Goal: Task Accomplishment & Management: Manage account settings

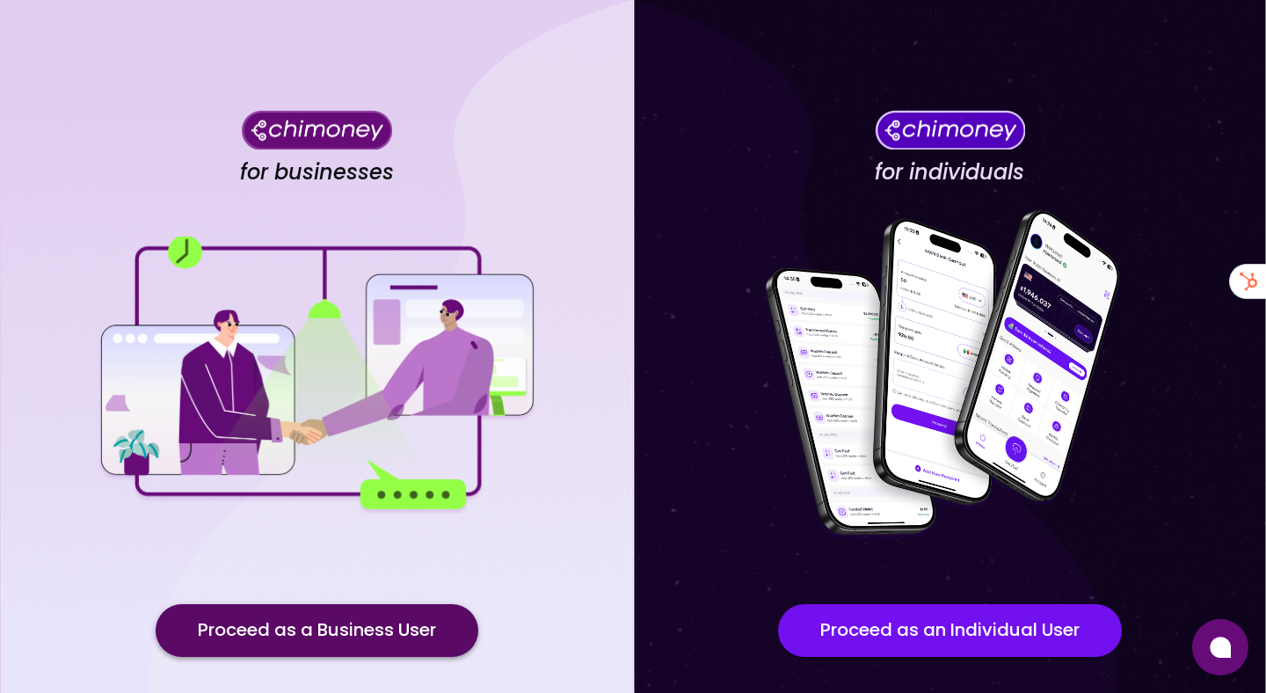
click at [471, 638] on button "Proceed as a Business User" at bounding box center [317, 630] width 323 height 53
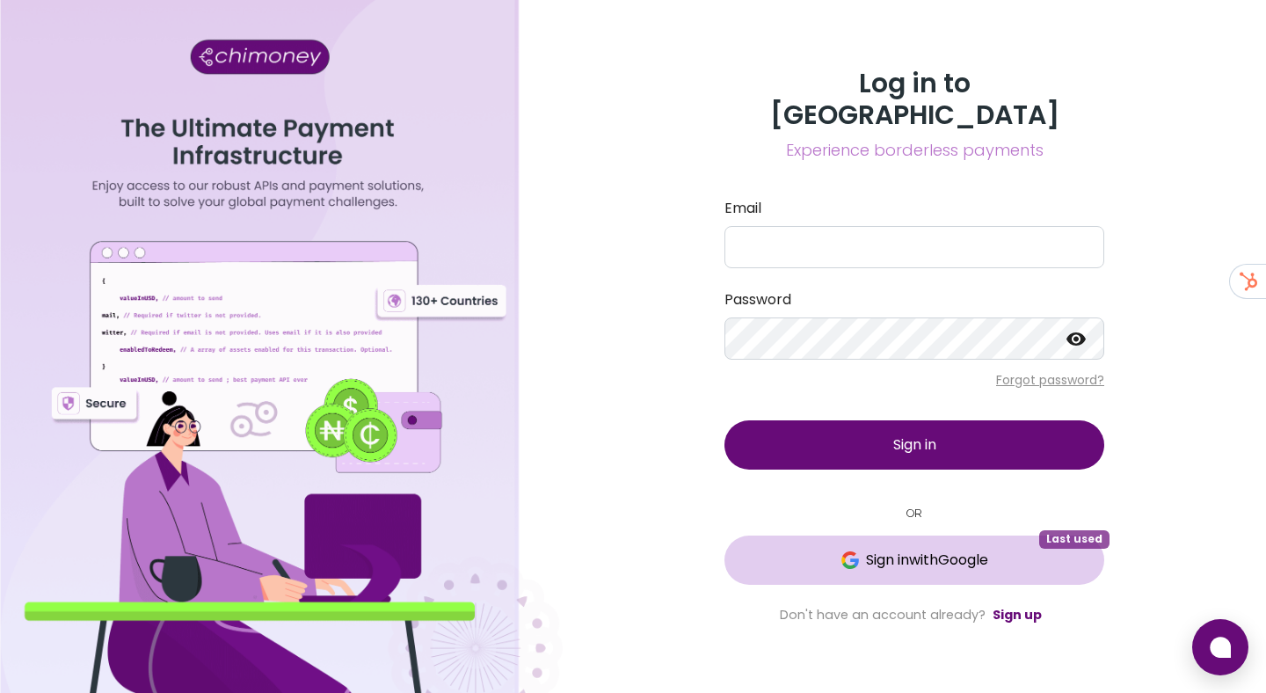
click at [883, 549] on span "Sign in with Google" at bounding box center [927, 559] width 122 height 21
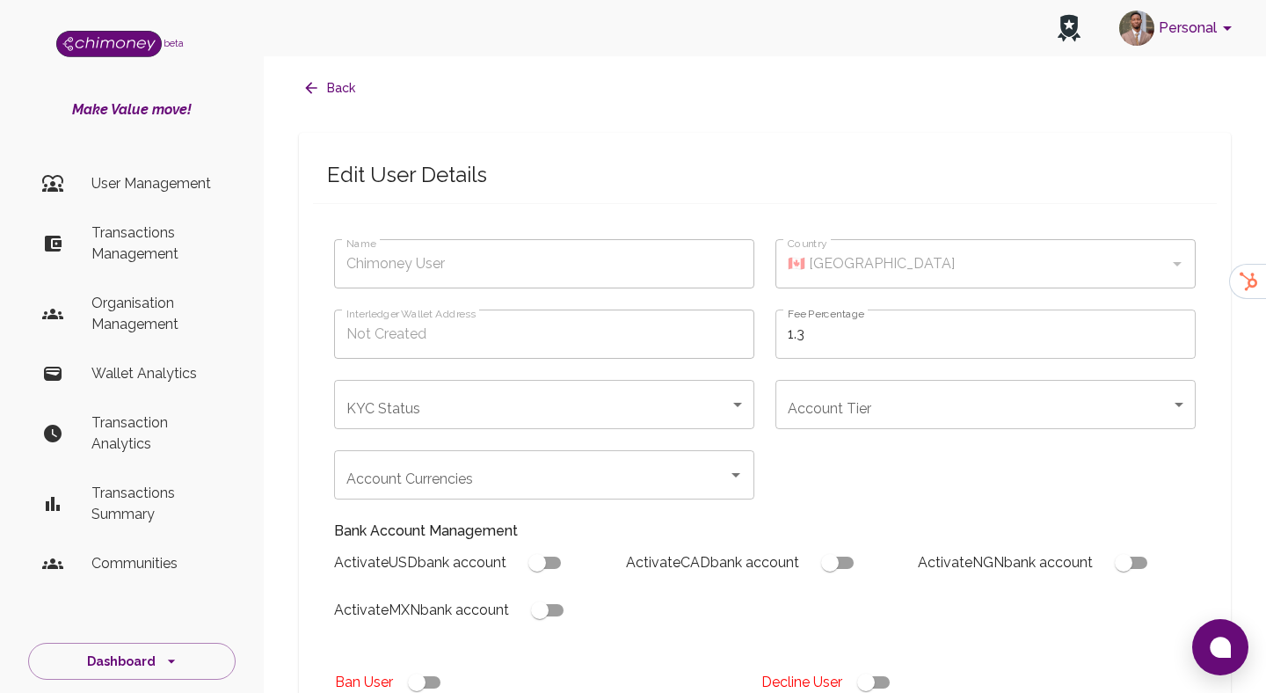
type input "Bahman Salimi"
type input "completed"
type input "tier-1"
checkbox input "true"
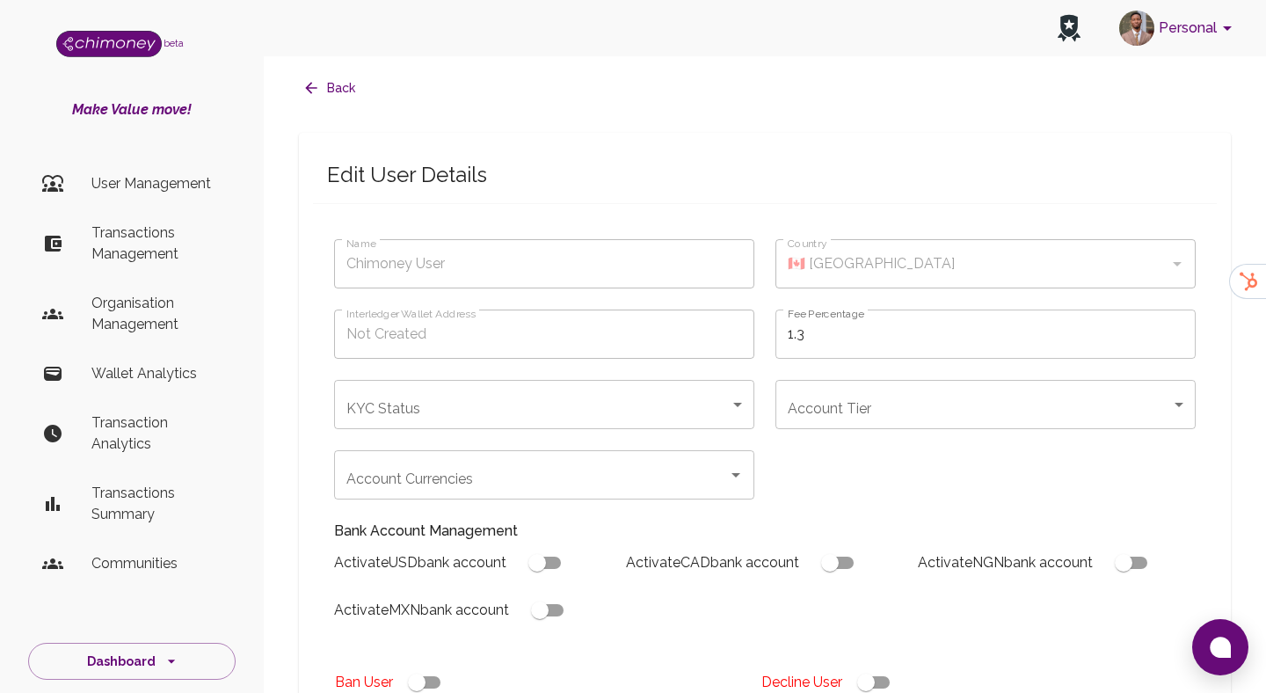
checkbox input "true"
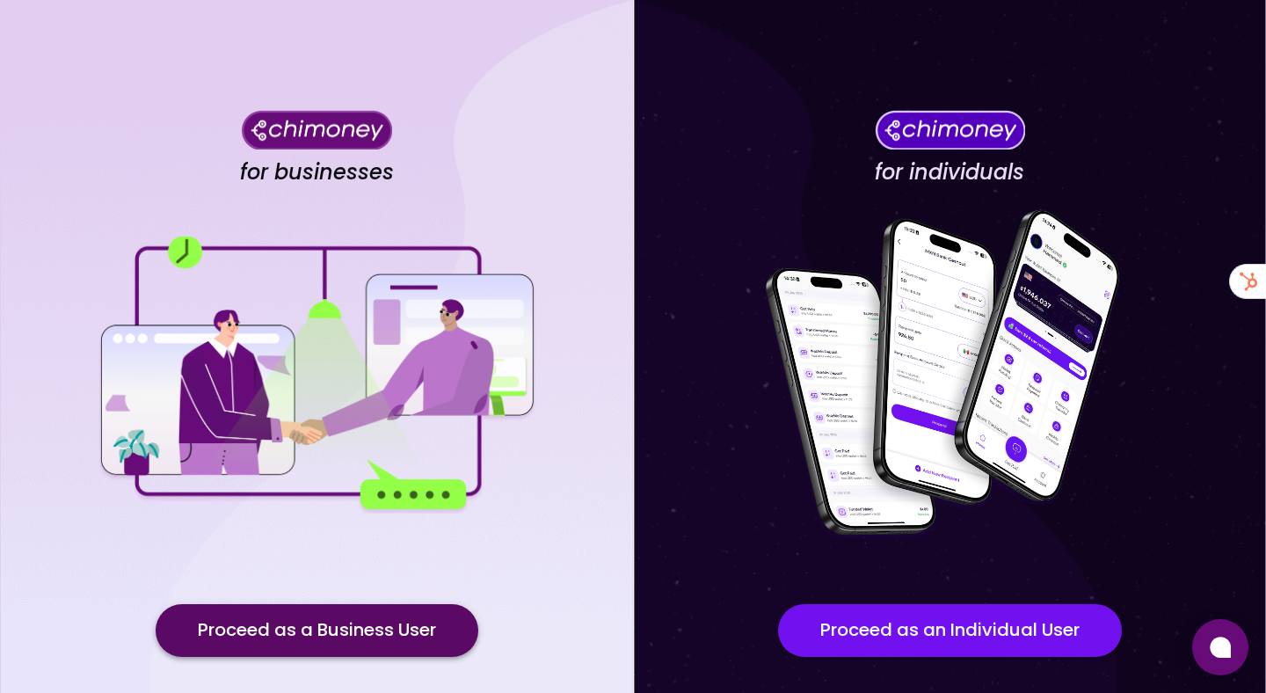
click at [312, 622] on button "Proceed as a Business User" at bounding box center [317, 630] width 323 height 53
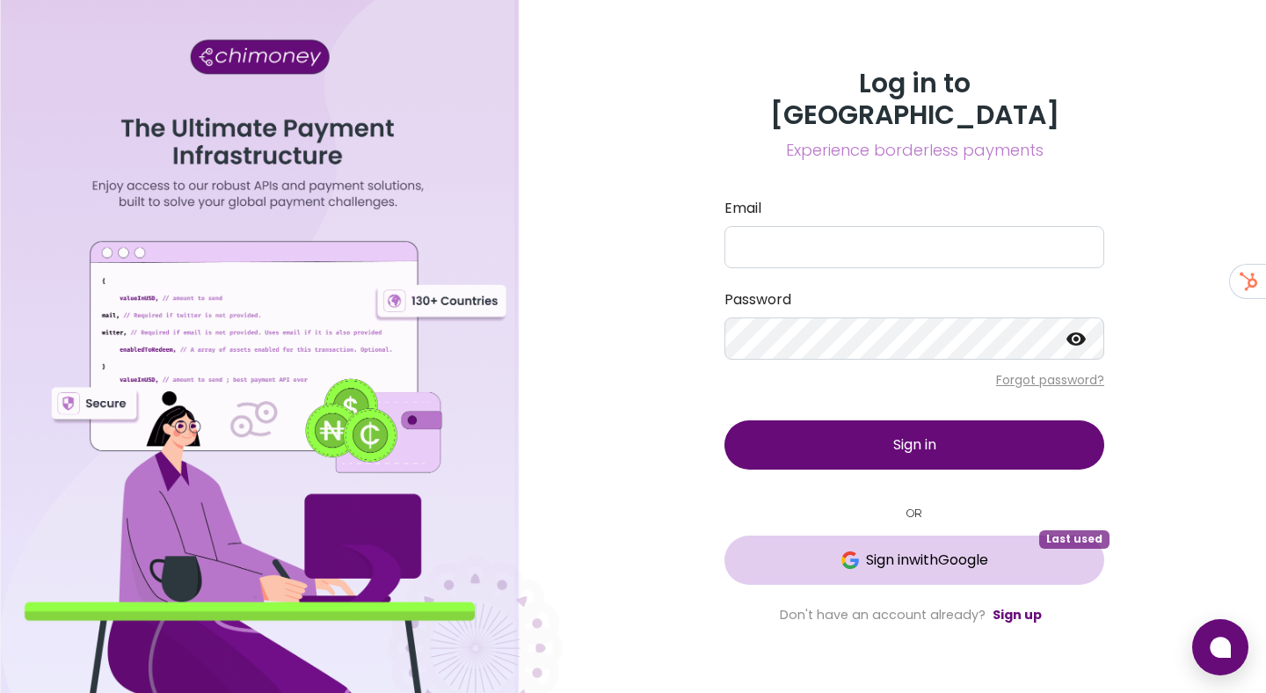
click at [877, 563] on button "Sign in with Google Last used" at bounding box center [914, 559] width 380 height 49
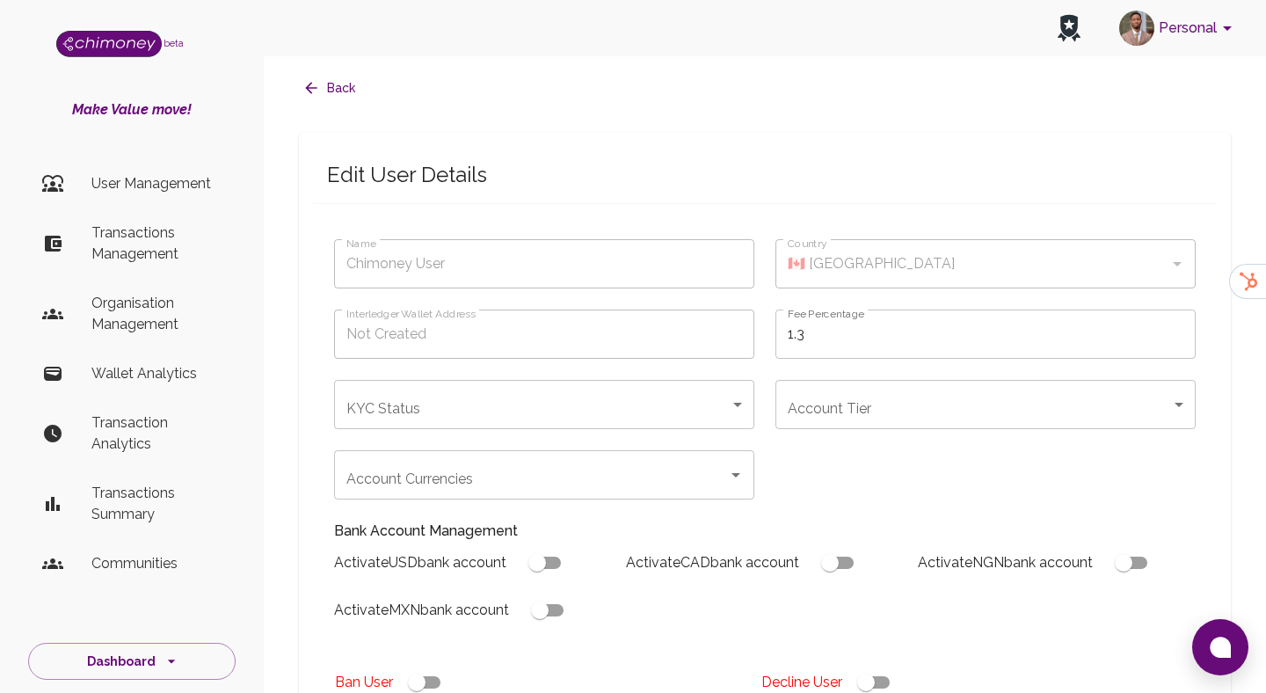
type input "Bahman Salimi"
type input "under_review"
checkbox input "true"
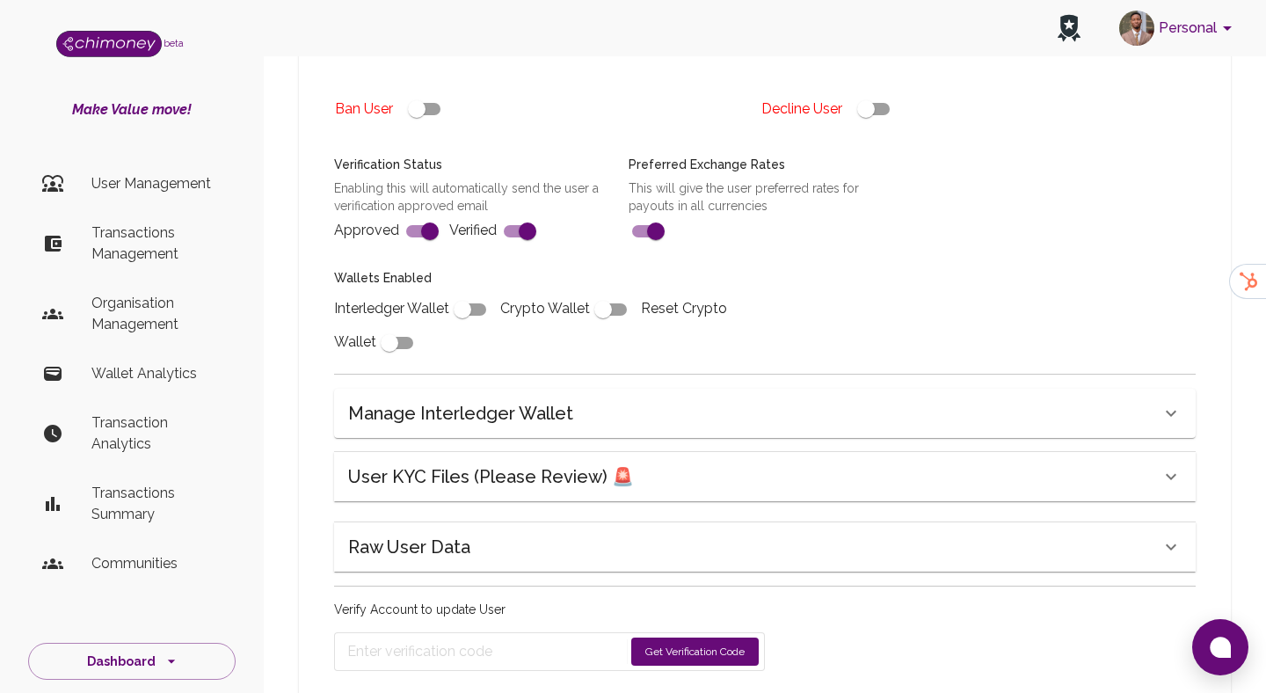
scroll to position [589, 0]
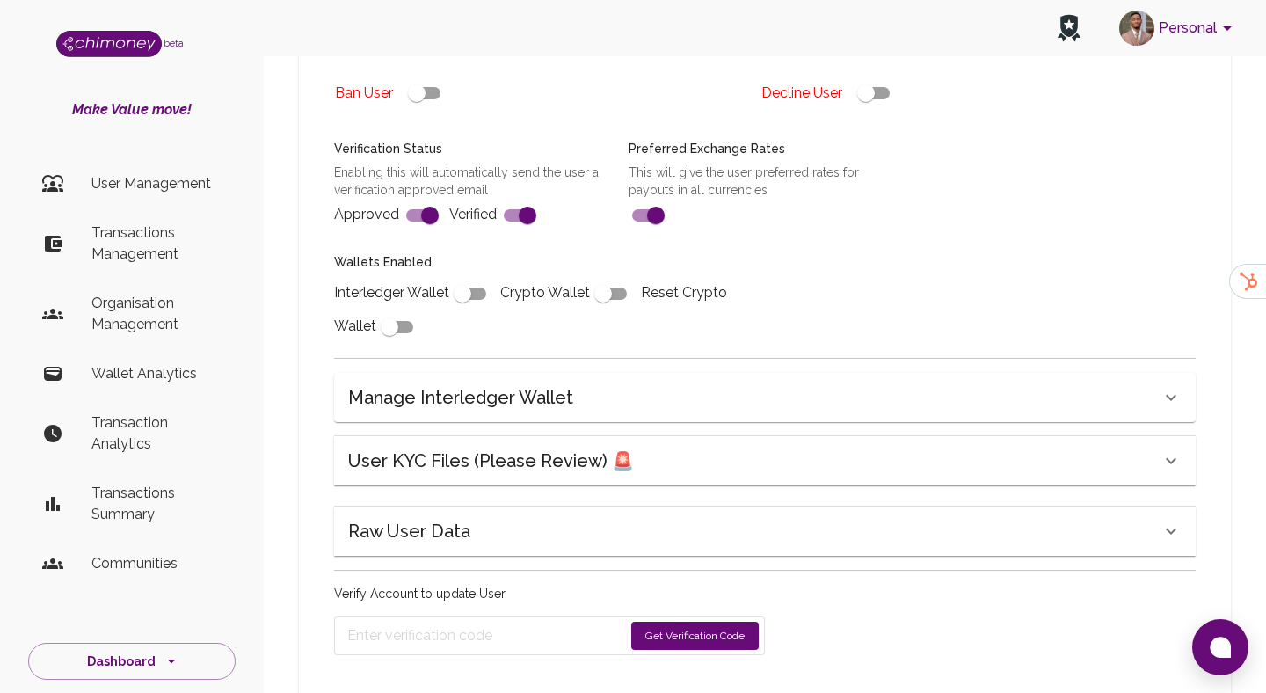
click at [575, 482] on div "User KYC Files (Please Review) 🚨" at bounding box center [764, 460] width 861 height 49
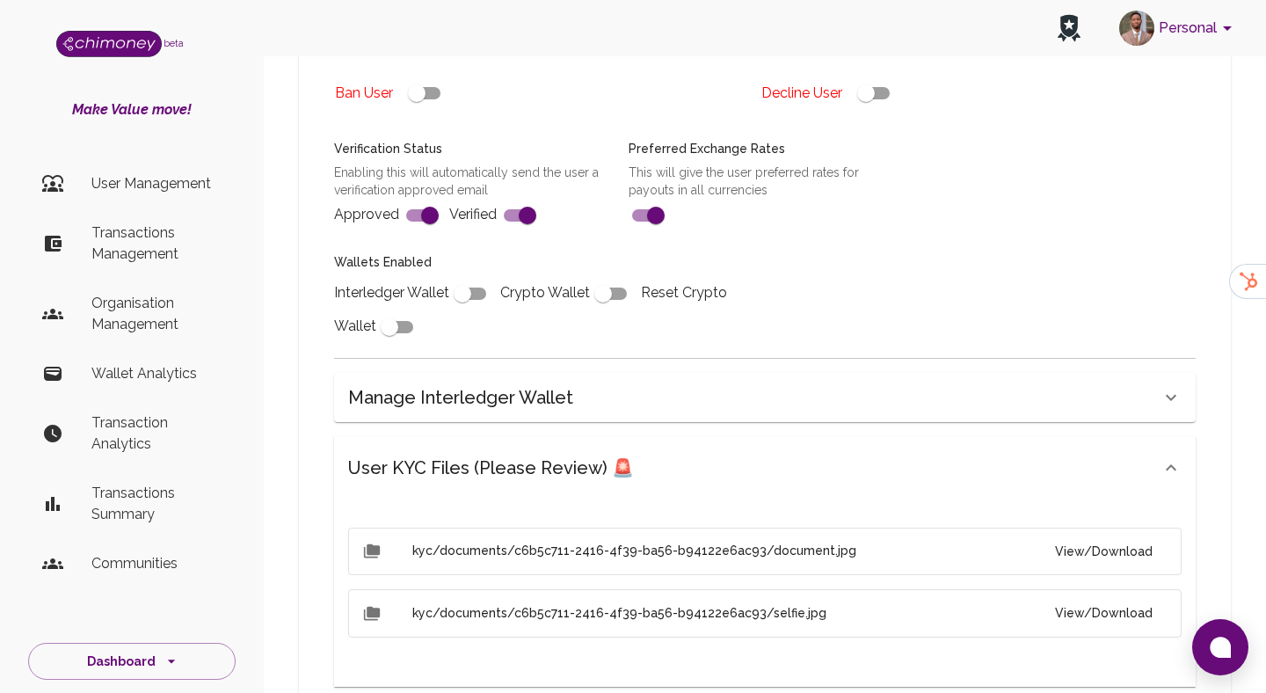
click at [1128, 554] on button "View/Download" at bounding box center [1104, 551] width 126 height 33
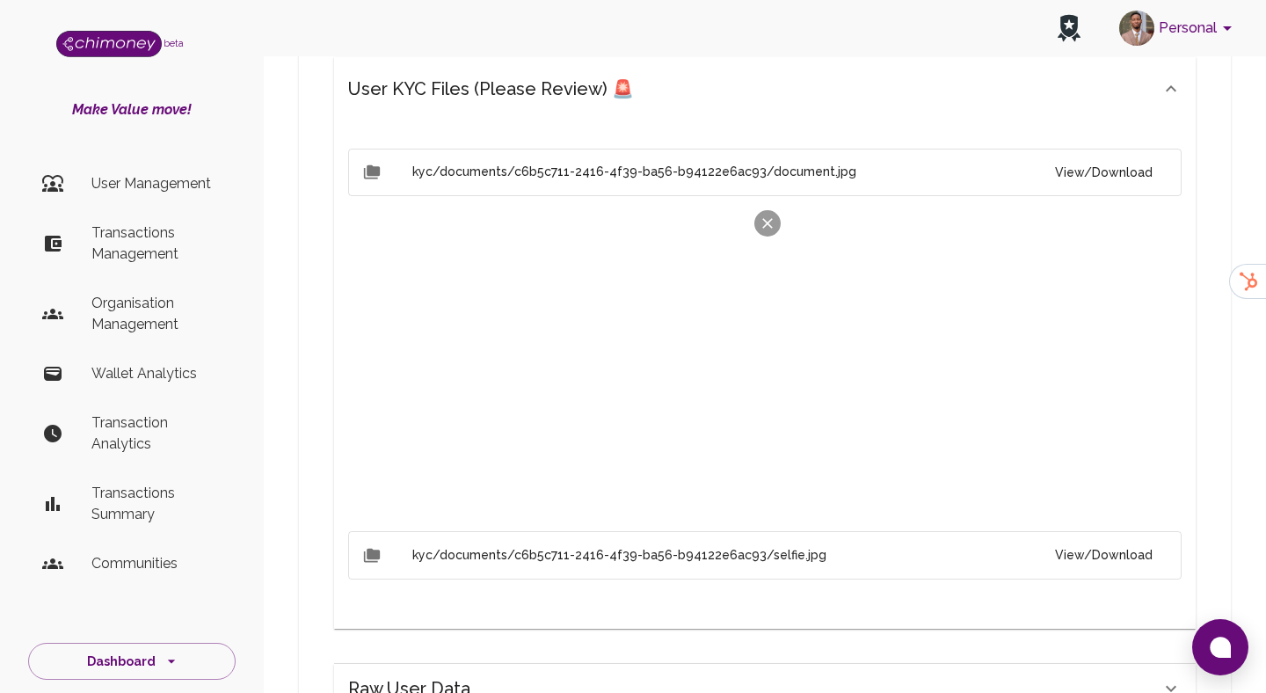
scroll to position [1178, 0]
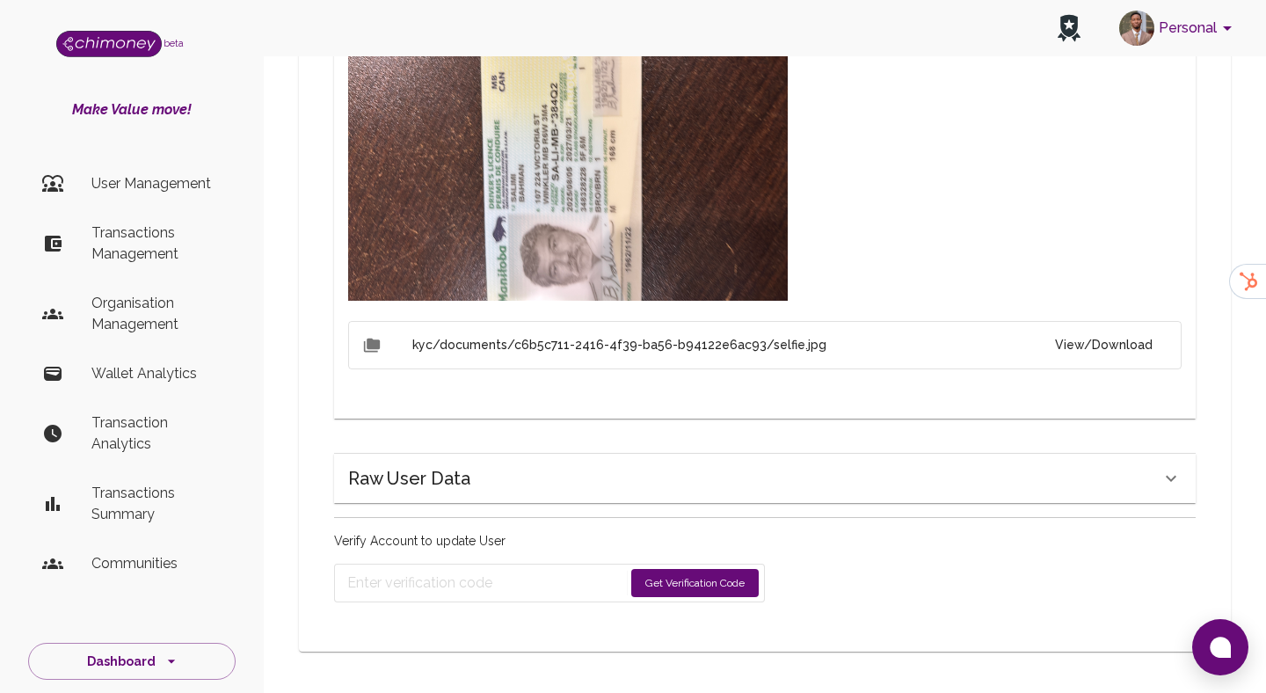
click at [1092, 331] on button "View/Download" at bounding box center [1104, 345] width 126 height 33
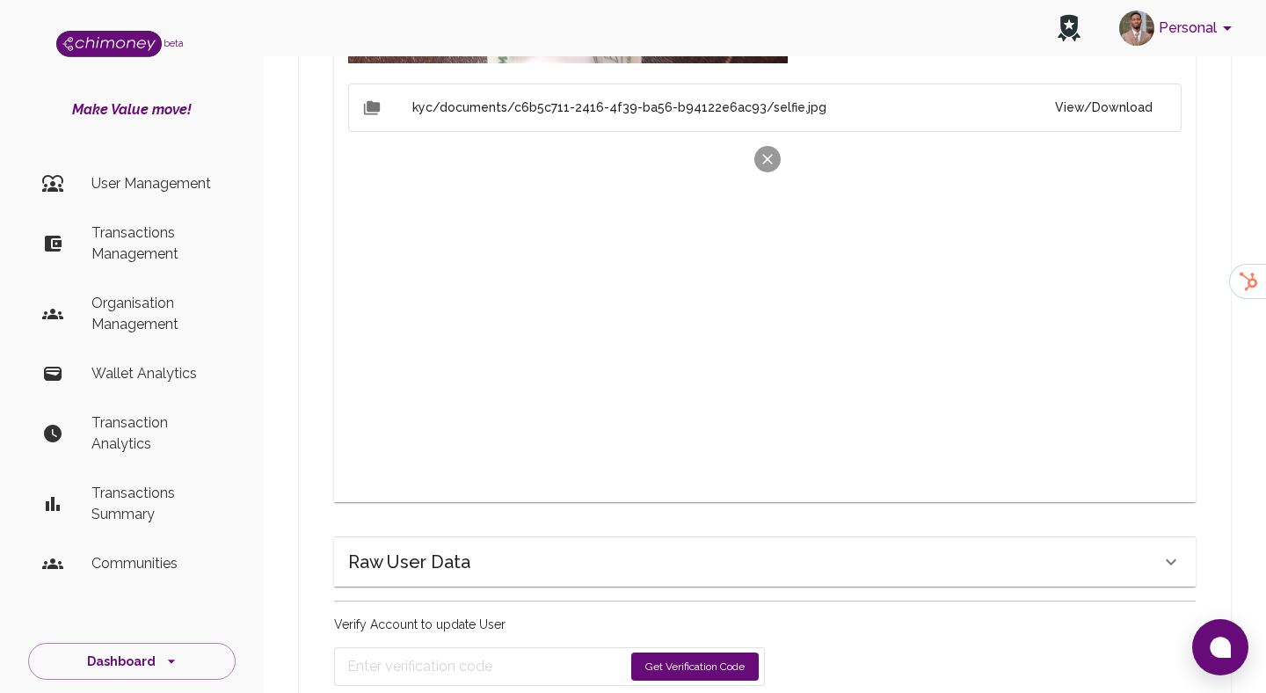
scroll to position [1499, 0]
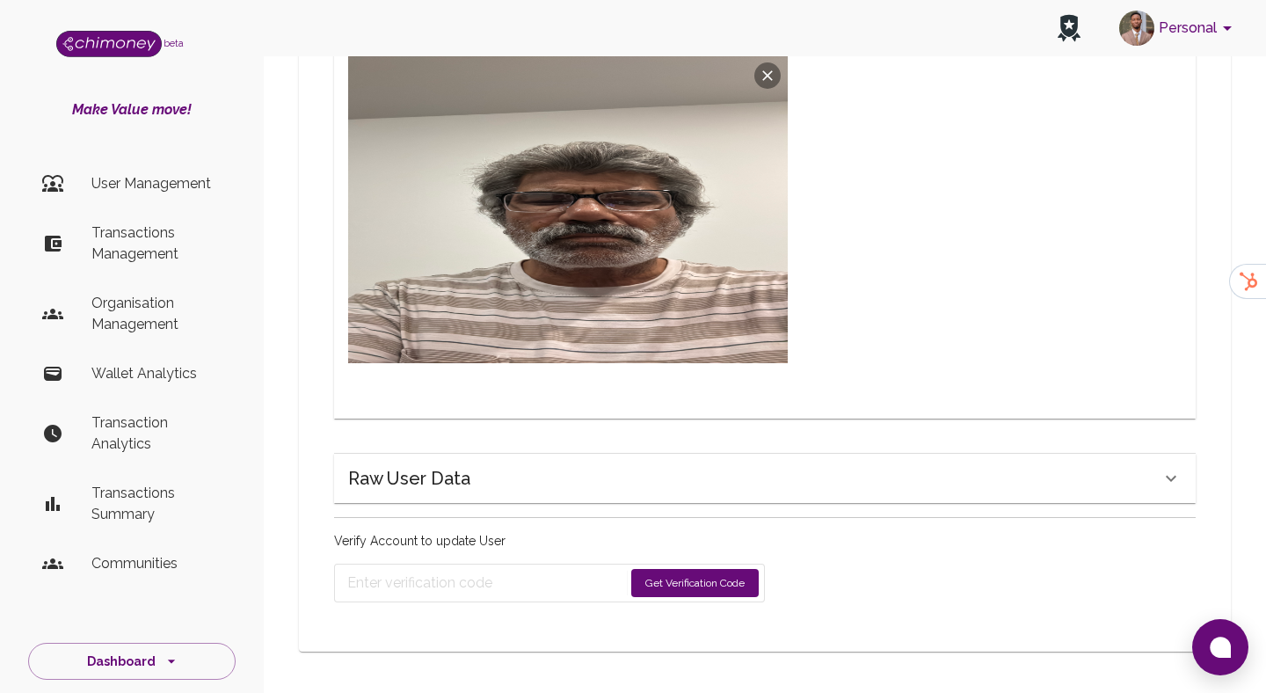
click at [689, 584] on button "Get Verification Code" at bounding box center [694, 583] width 127 height 28
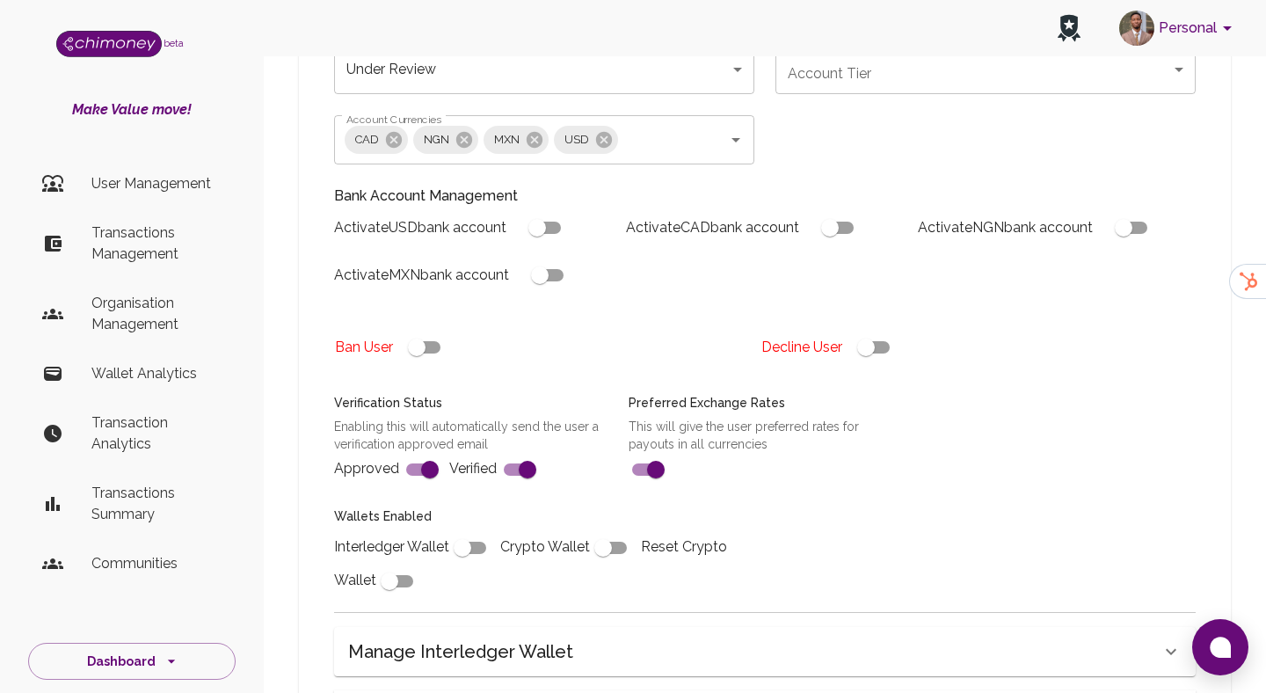
scroll to position [321, 0]
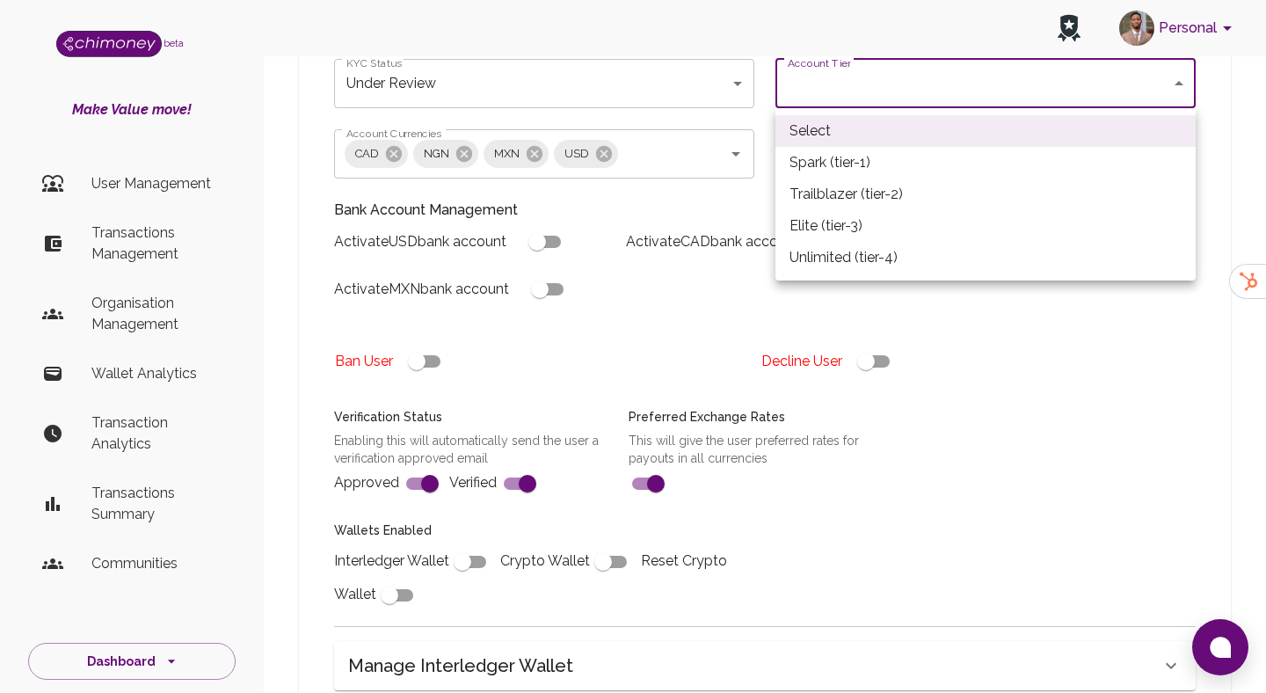
click at [826, 172] on li "Spark (tier-1)" at bounding box center [985, 163] width 420 height 32
type input "tier-1"
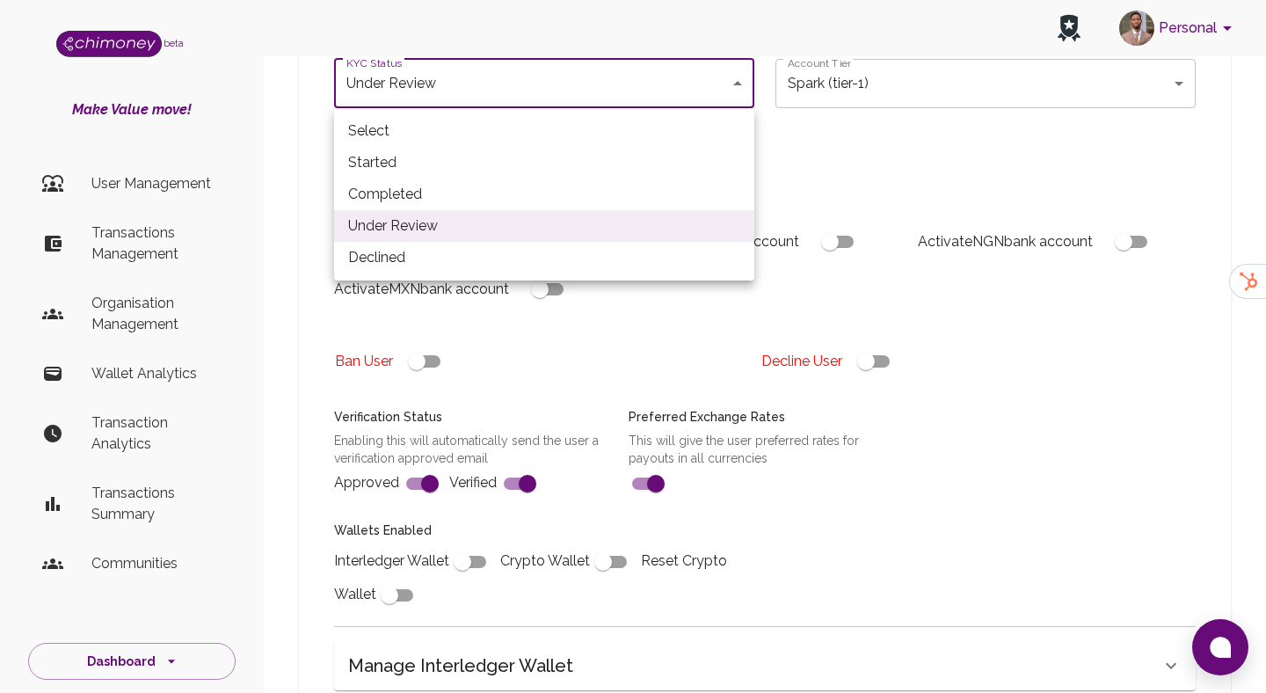
click at [417, 188] on li "Completed" at bounding box center [544, 194] width 420 height 32
type input "completed"
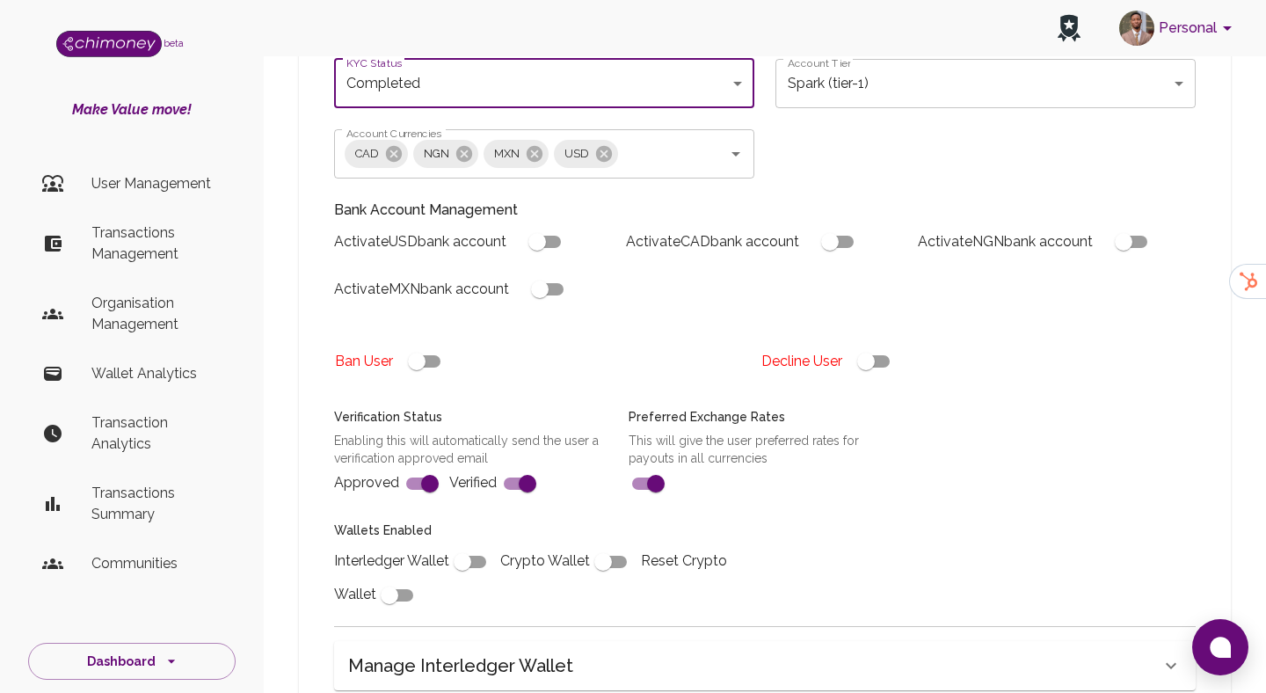
click at [457, 565] on input "checkbox" at bounding box center [462, 561] width 100 height 33
checkbox input "true"
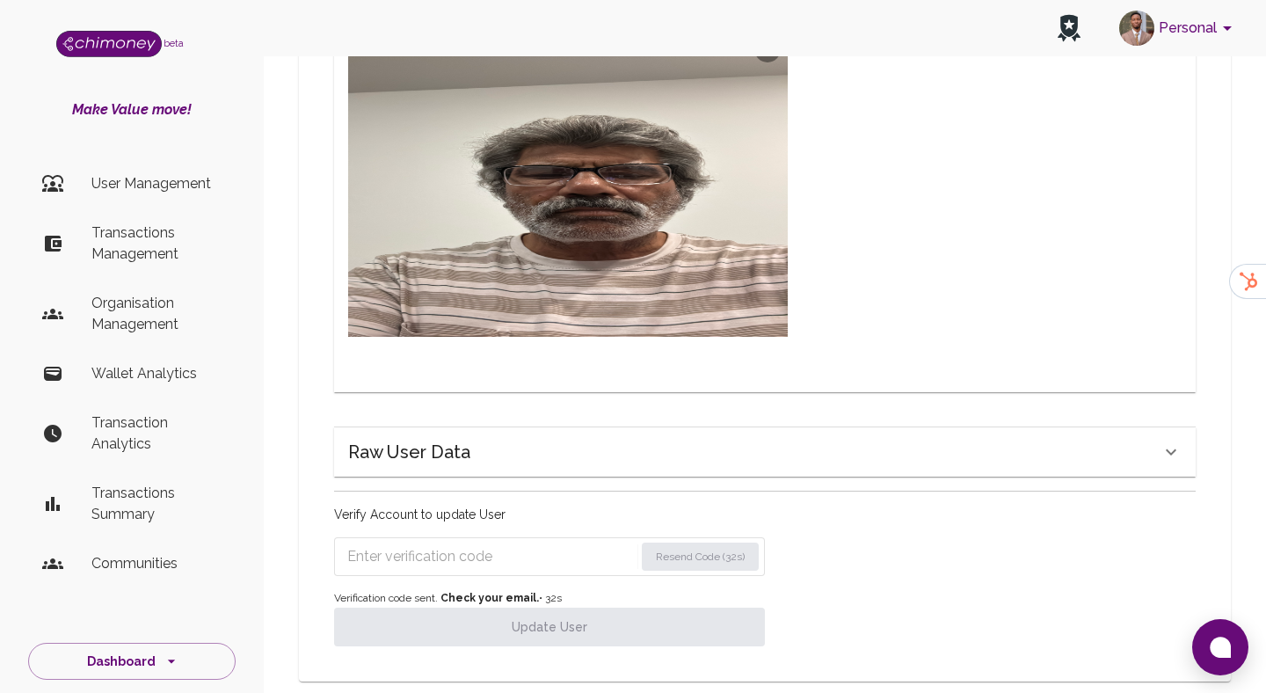
scroll to position [1555, 0]
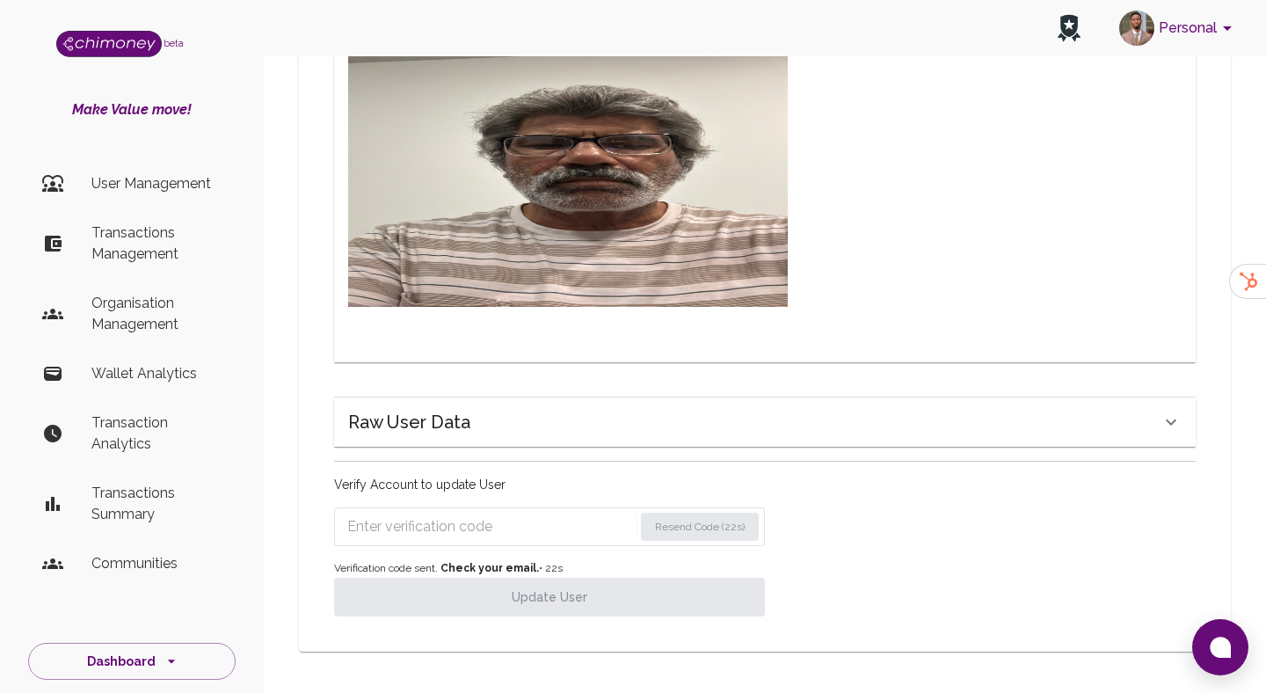
click at [434, 527] on input "Enter verification code" at bounding box center [490, 526] width 286 height 28
paste input "9233"
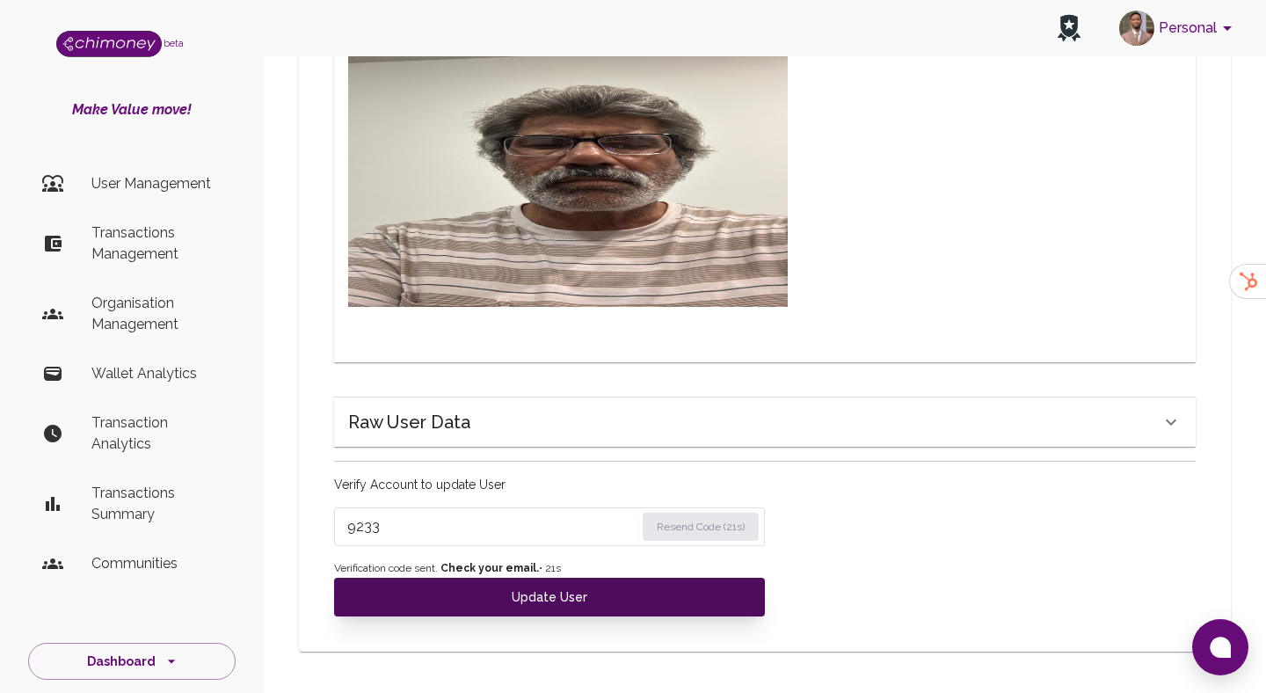
type input "9233"
click at [464, 600] on button "Update User" at bounding box center [549, 596] width 431 height 39
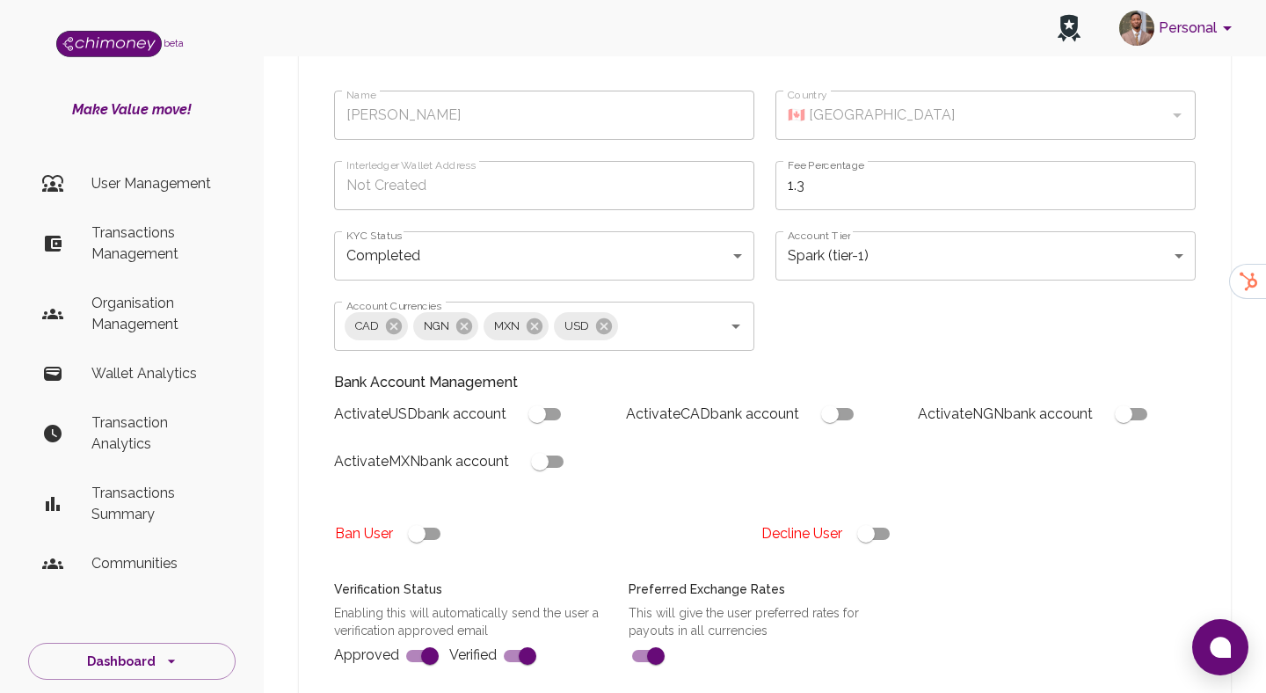
scroll to position [131, 0]
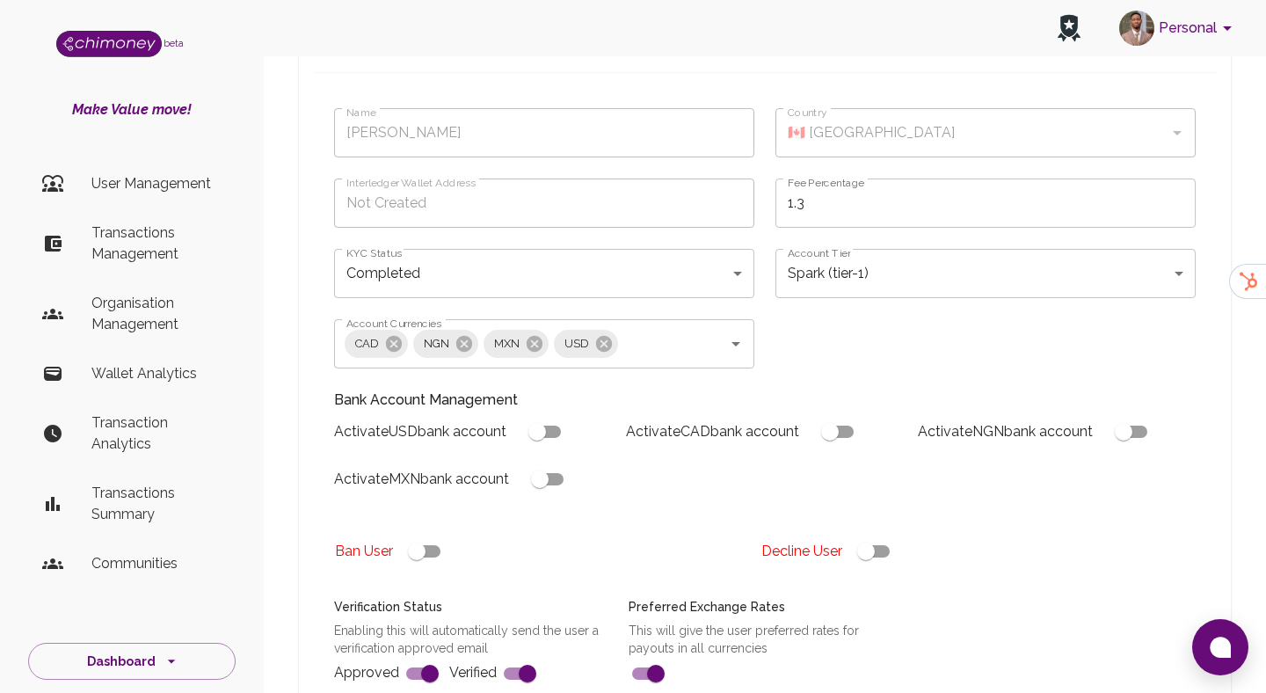
type input "under_review"
checkbox input "false"
type input "completed"
type input "tier-1"
checkbox input "true"
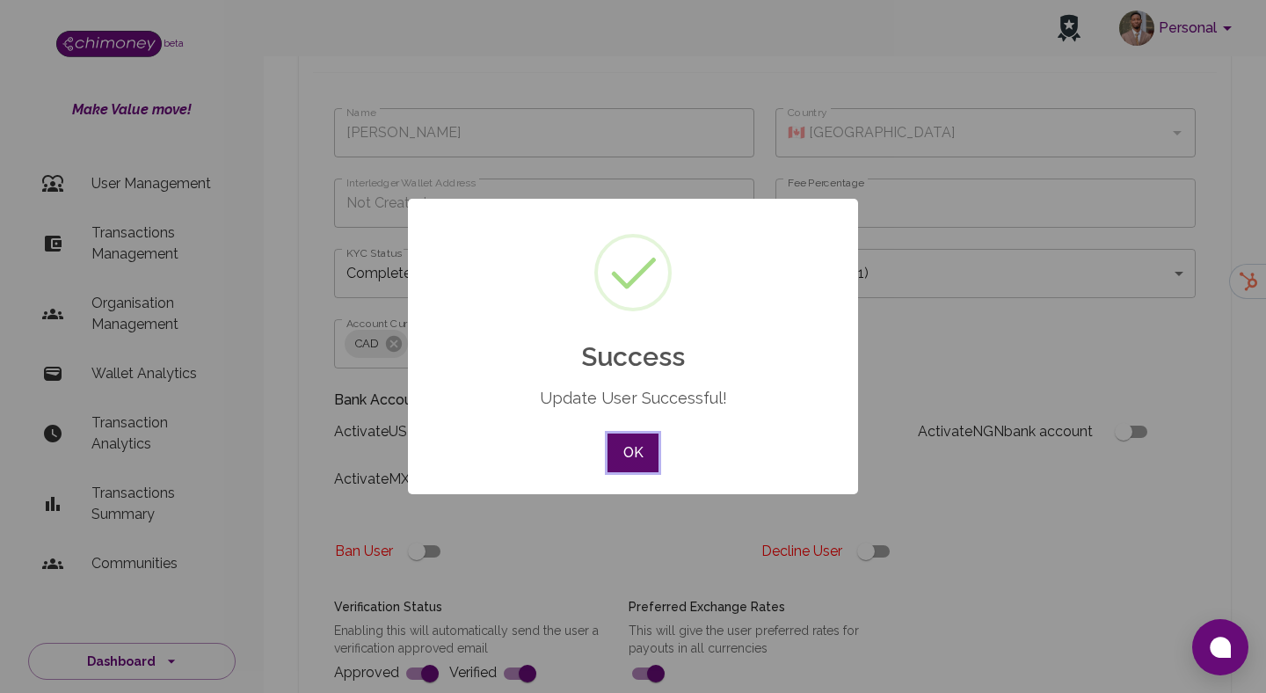
click at [629, 439] on button "OK" at bounding box center [632, 452] width 51 height 39
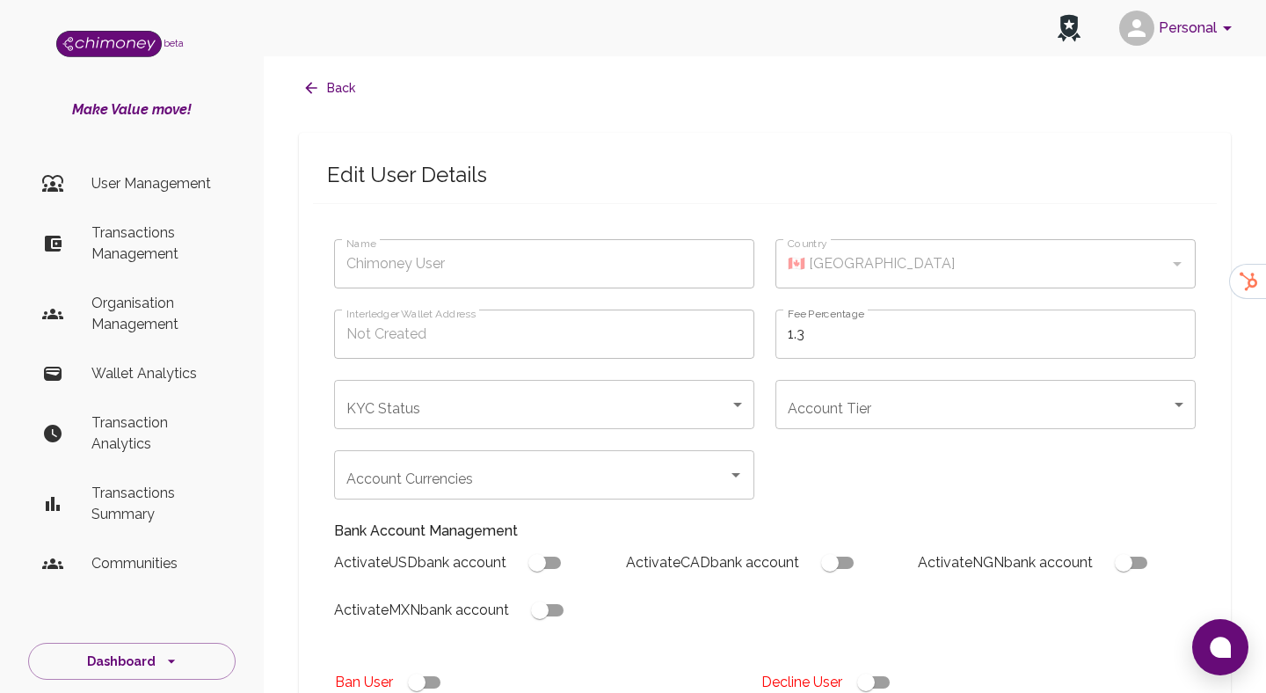
type input "faheed9125"
type input "completed"
type input "tier-3"
checkbox input "true"
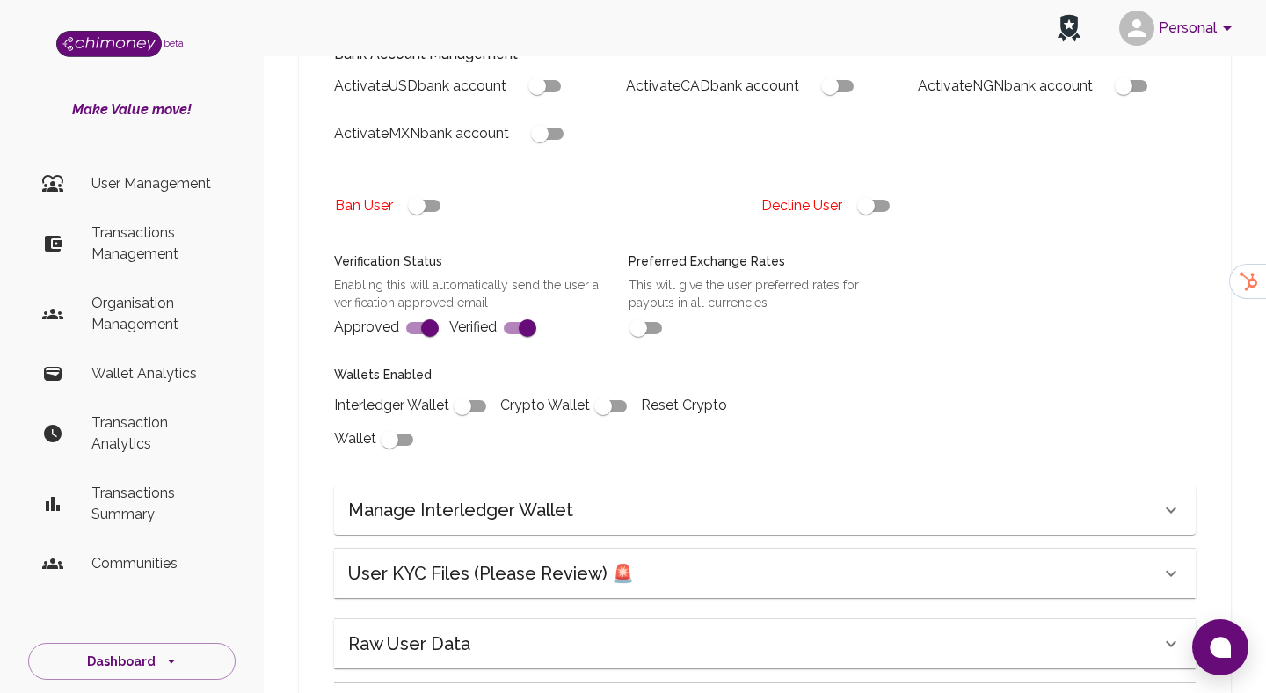
scroll to position [643, 0]
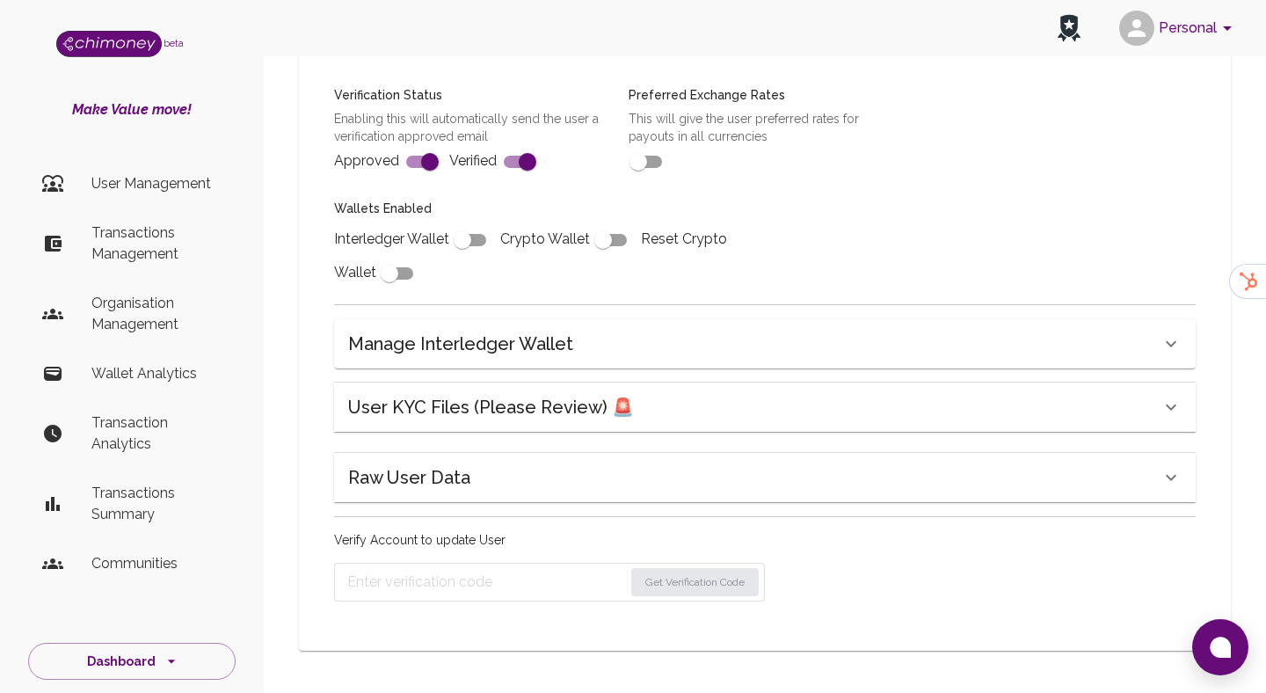
checkbox input "true"
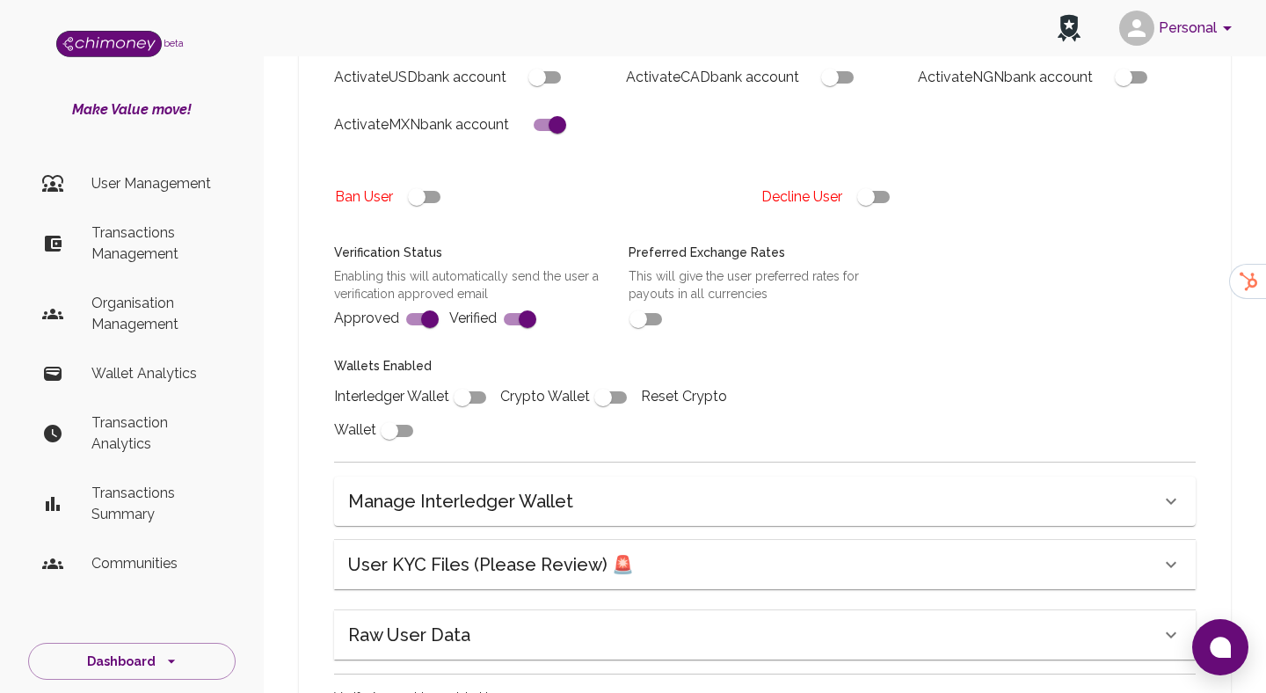
scroll to position [0, 0]
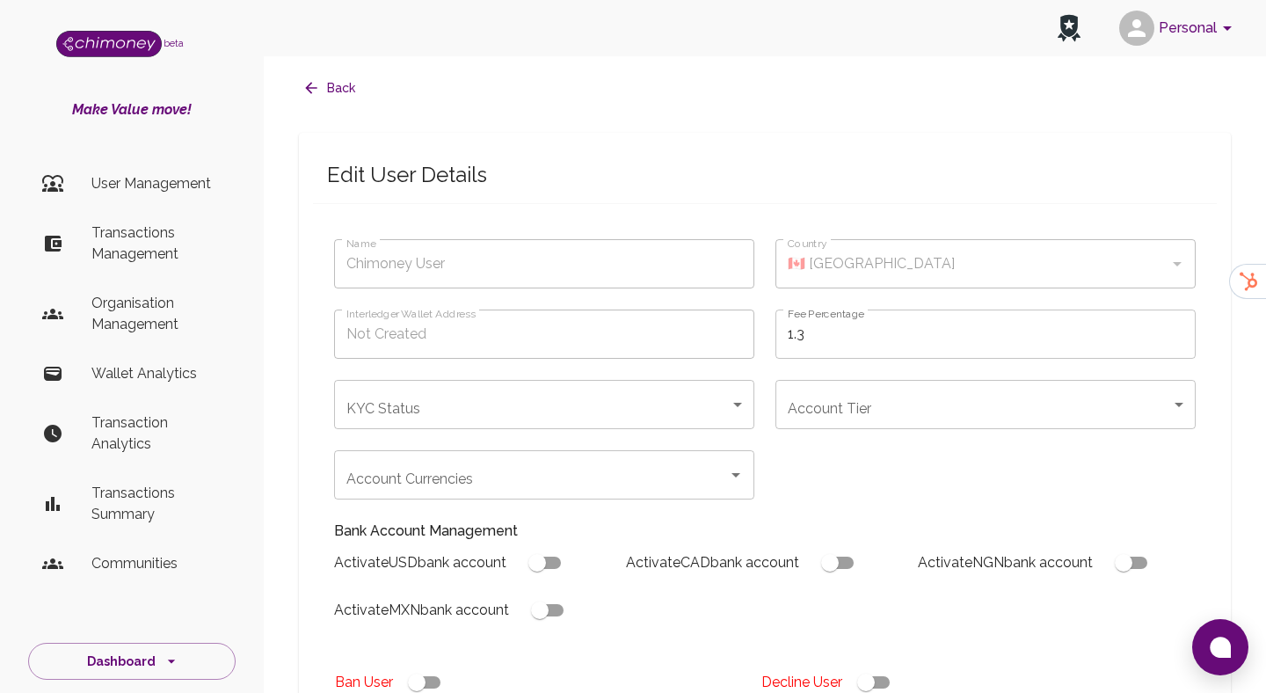
type input "faheed9125"
type input "completed"
type input "tier-3"
checkbox input "true"
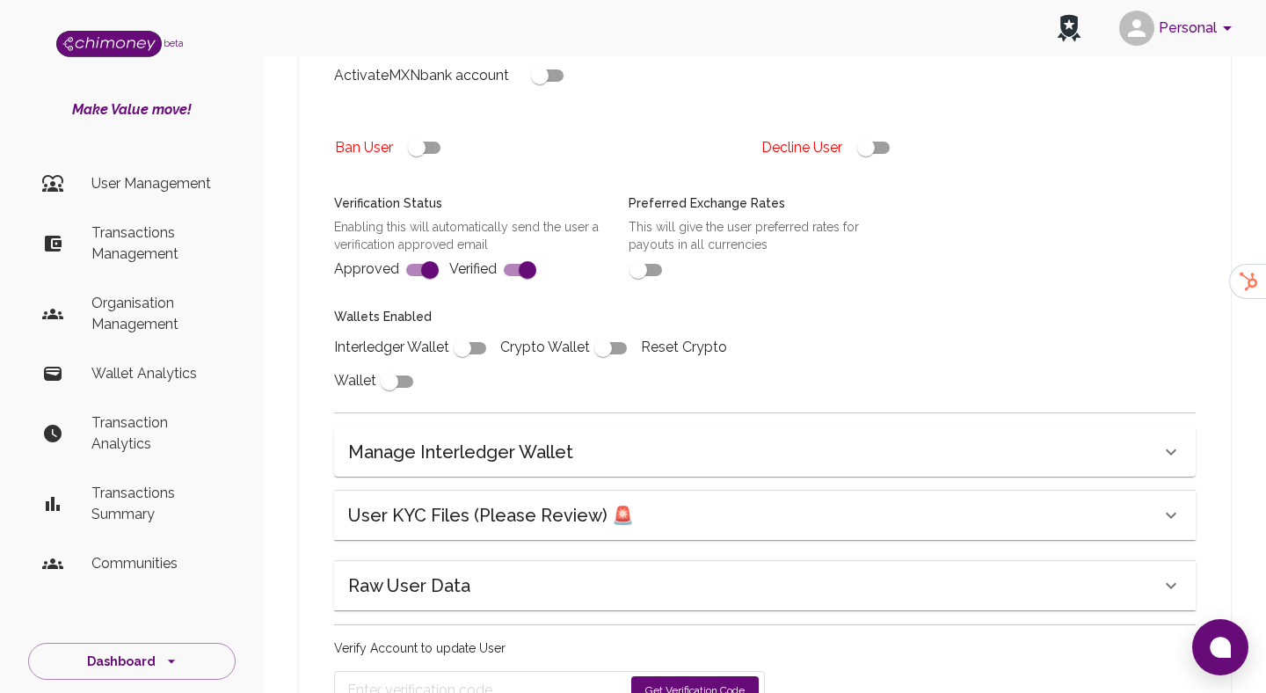
scroll to position [537, 0]
click at [585, 510] on h6 "User KYC Files (Please Review) 🚨" at bounding box center [491, 512] width 286 height 28
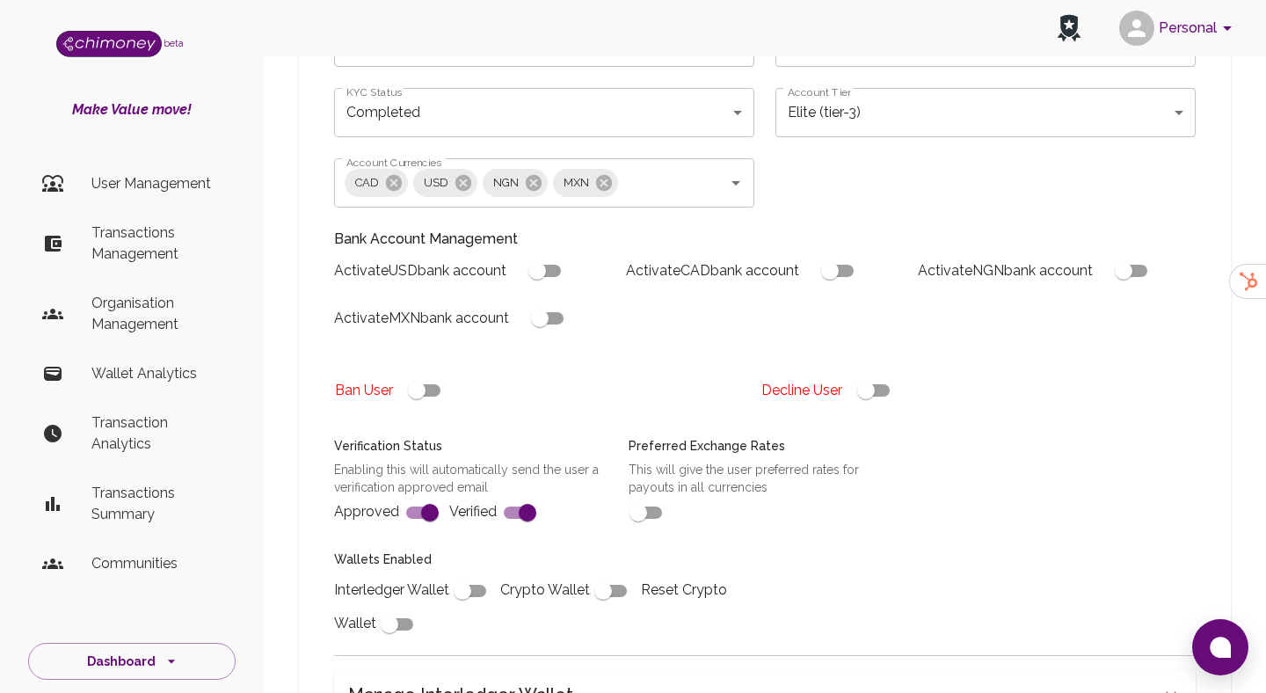
scroll to position [287, 0]
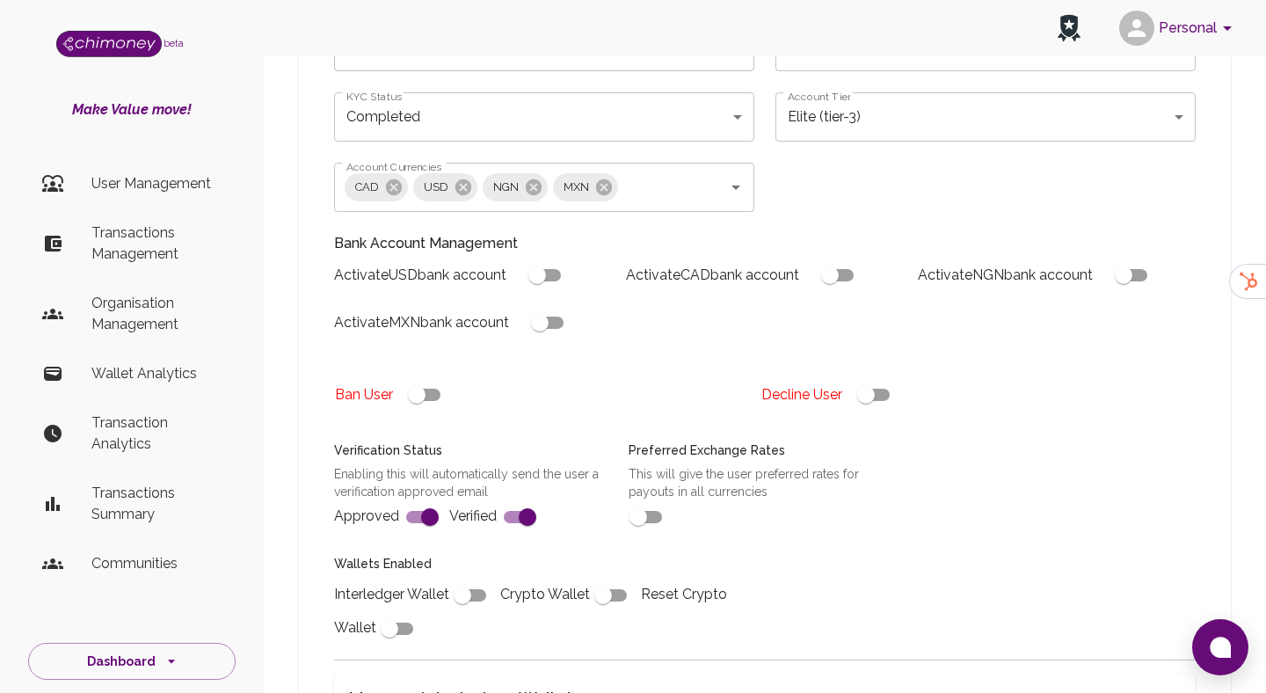
click at [537, 318] on input "checkbox" at bounding box center [540, 322] width 100 height 33
checkbox input "true"
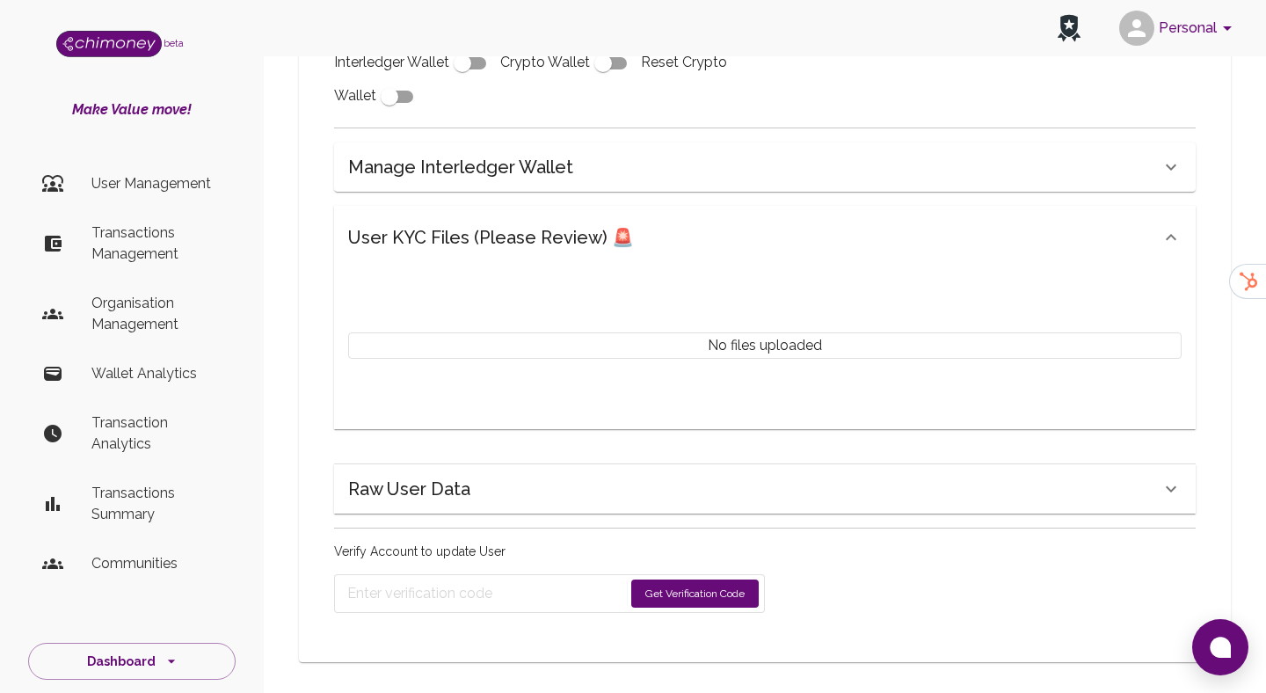
scroll to position [831, 0]
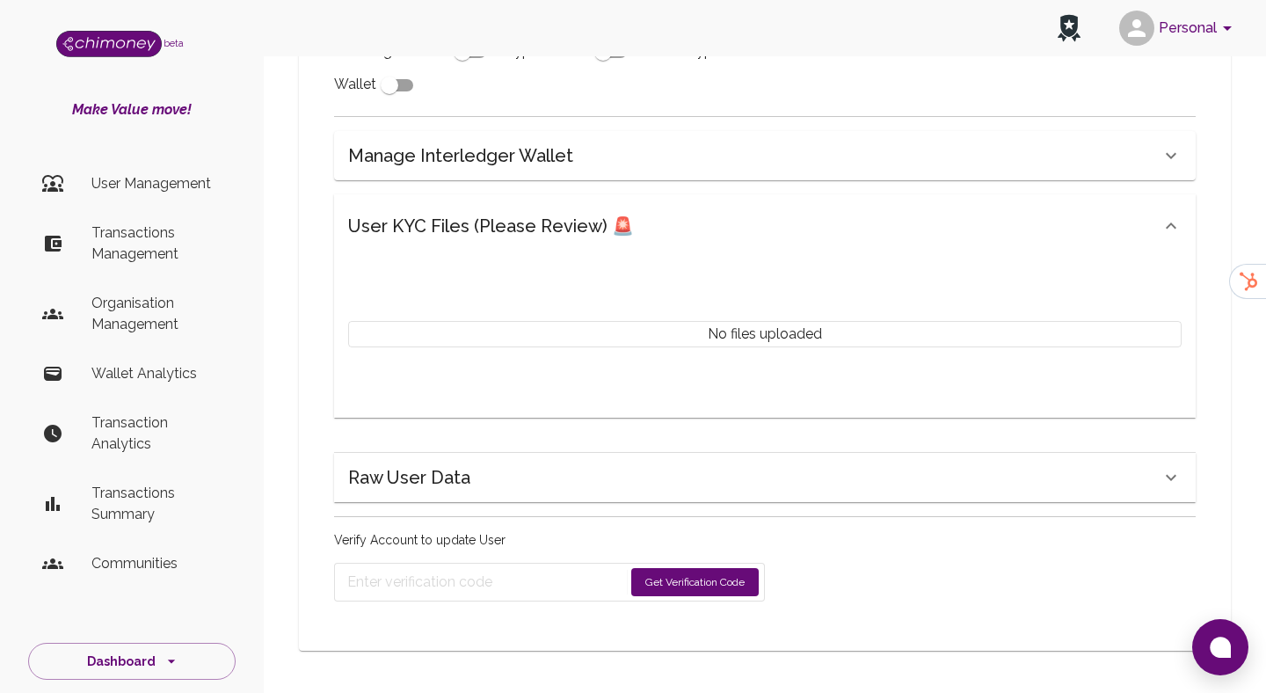
click at [666, 585] on button "Get Verification Code" at bounding box center [694, 582] width 127 height 28
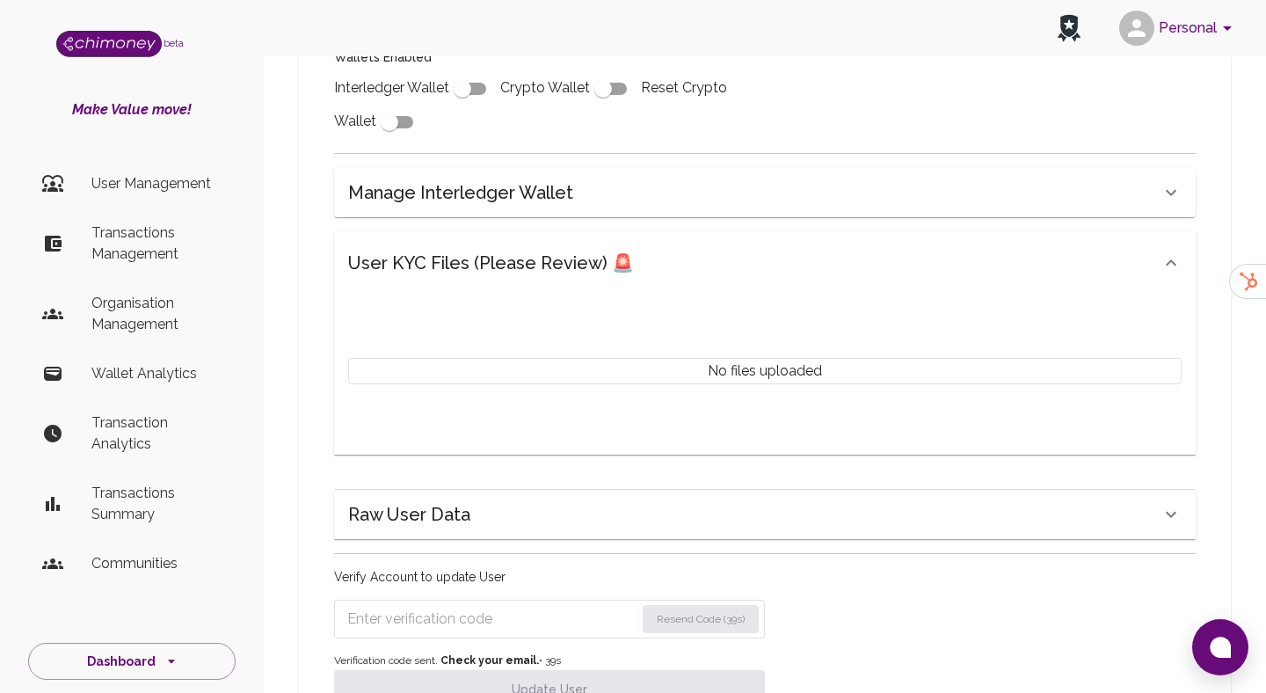
scroll to position [887, 0]
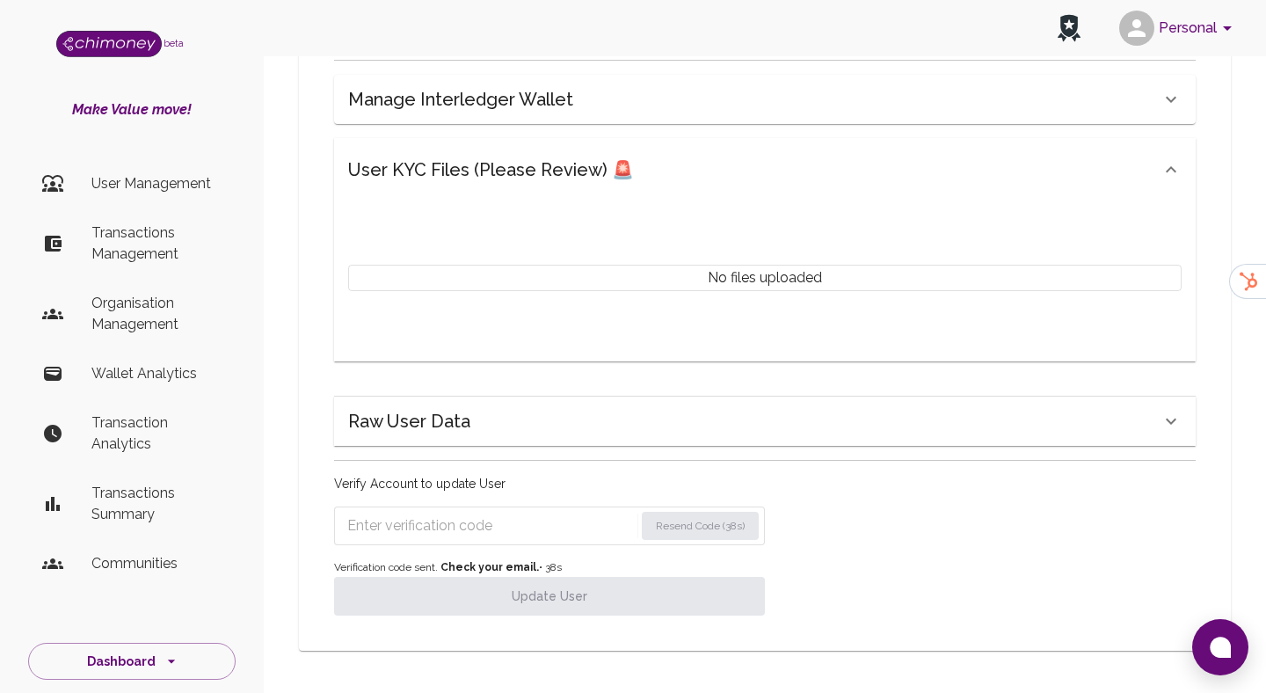
click at [473, 513] on input "Enter verification code" at bounding box center [490, 526] width 287 height 28
paste input "1721"
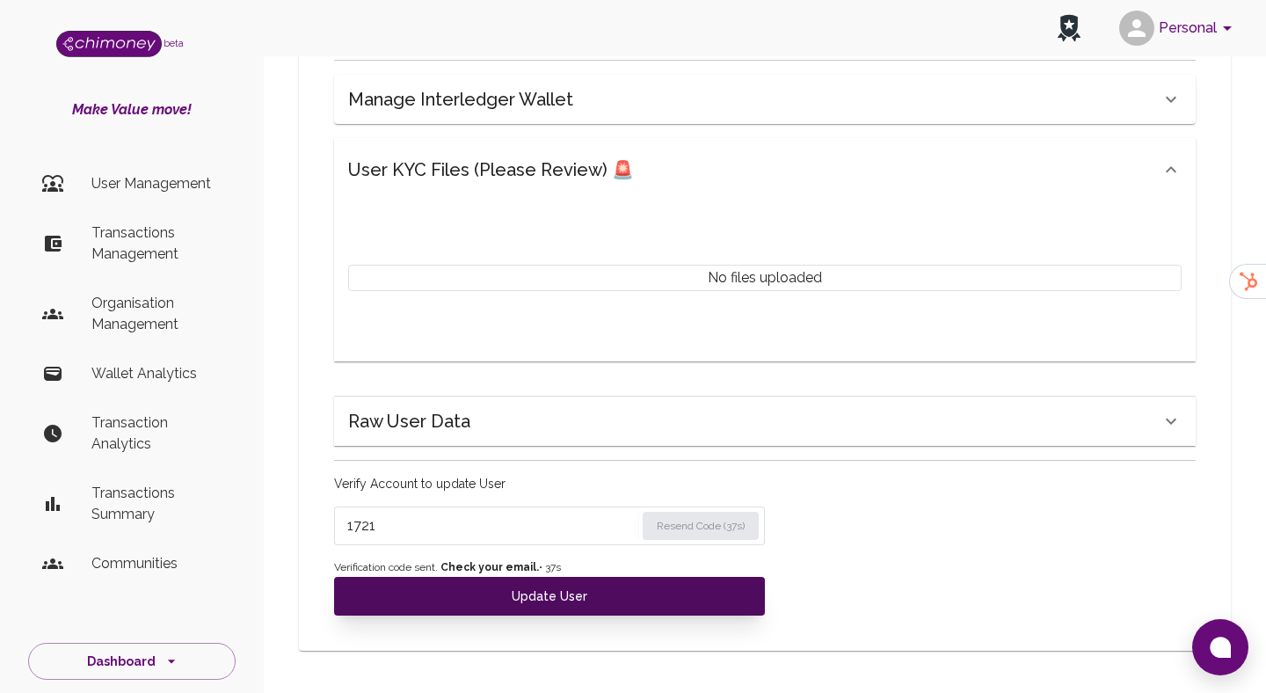
type input "1721"
click at [450, 578] on button "Update User" at bounding box center [549, 596] width 431 height 39
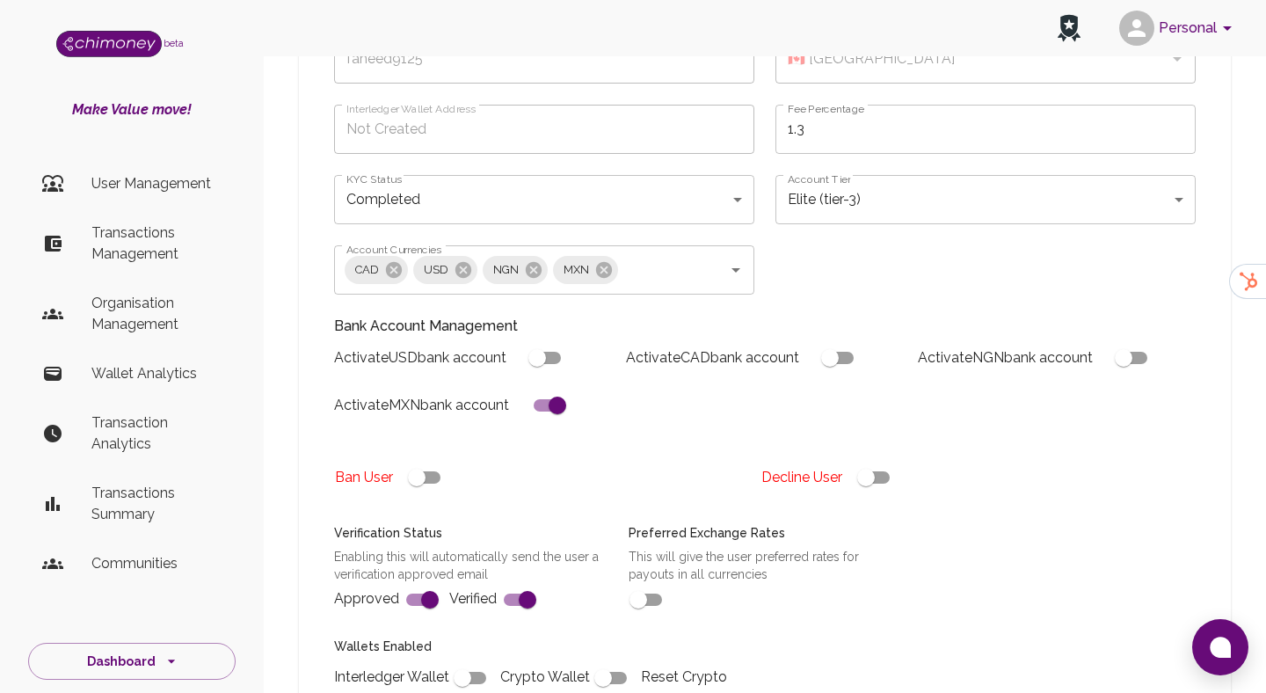
scroll to position [207, 0]
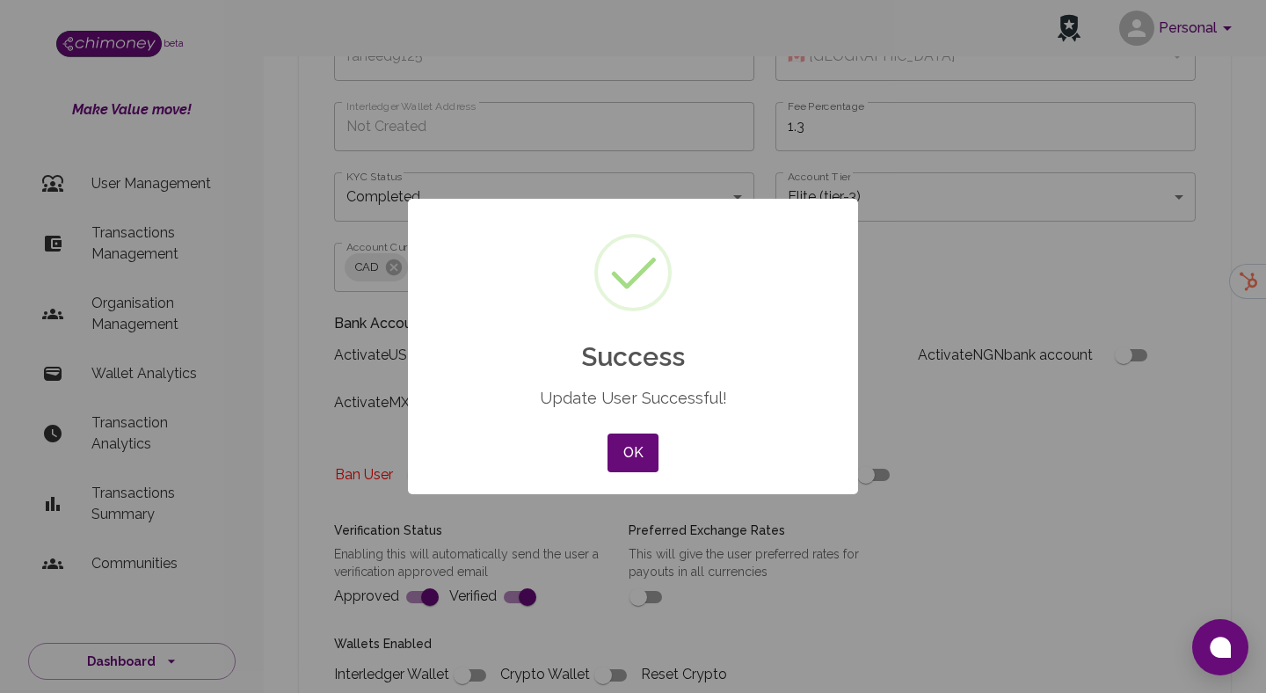
checkbox input "true"
click at [614, 462] on button "OK" at bounding box center [632, 452] width 51 height 39
